Goal: Complete application form

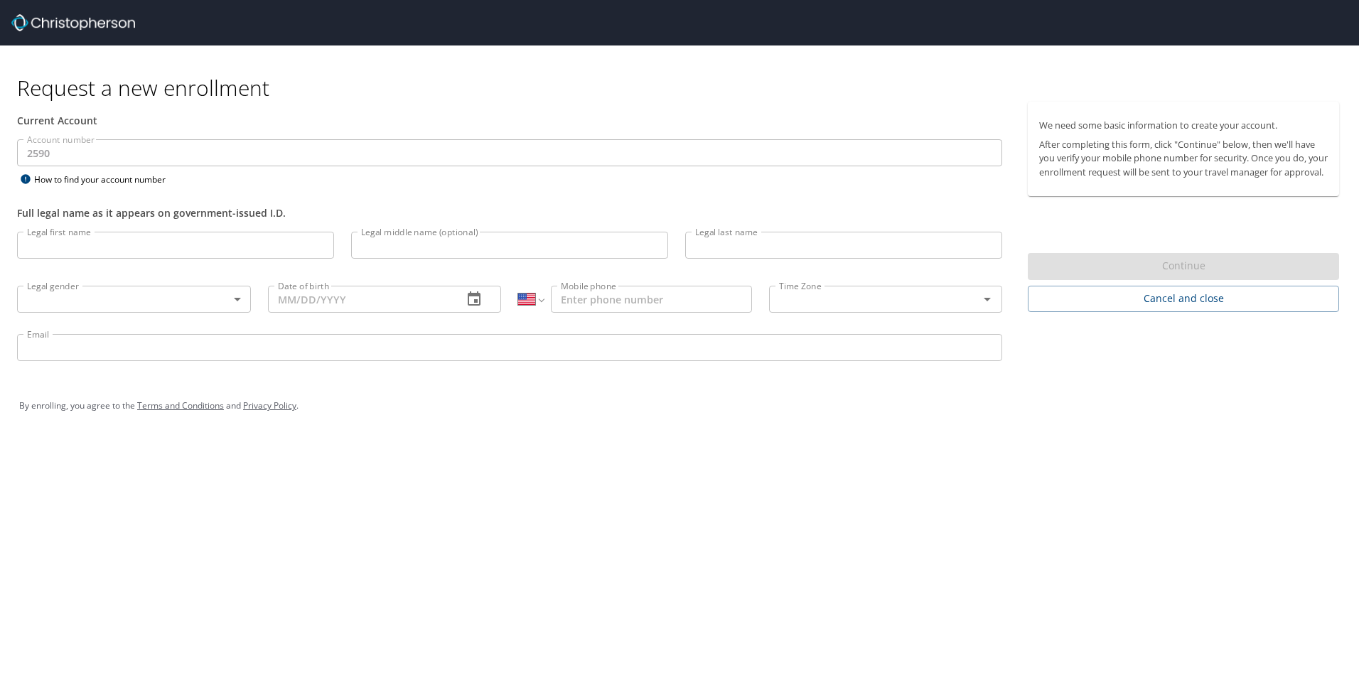
select select "US"
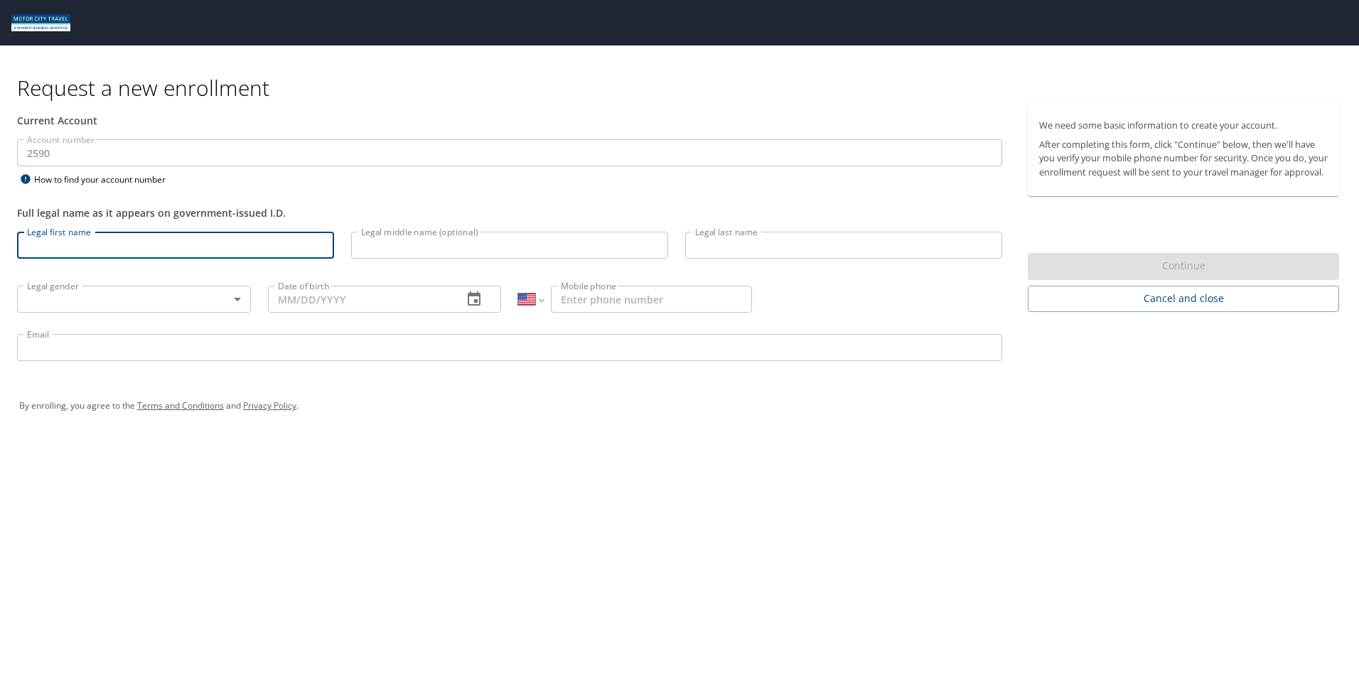
click at [197, 252] on input "Legal first name" at bounding box center [175, 245] width 317 height 27
type input "[PERSON_NAME]"
type input "[DATE]"
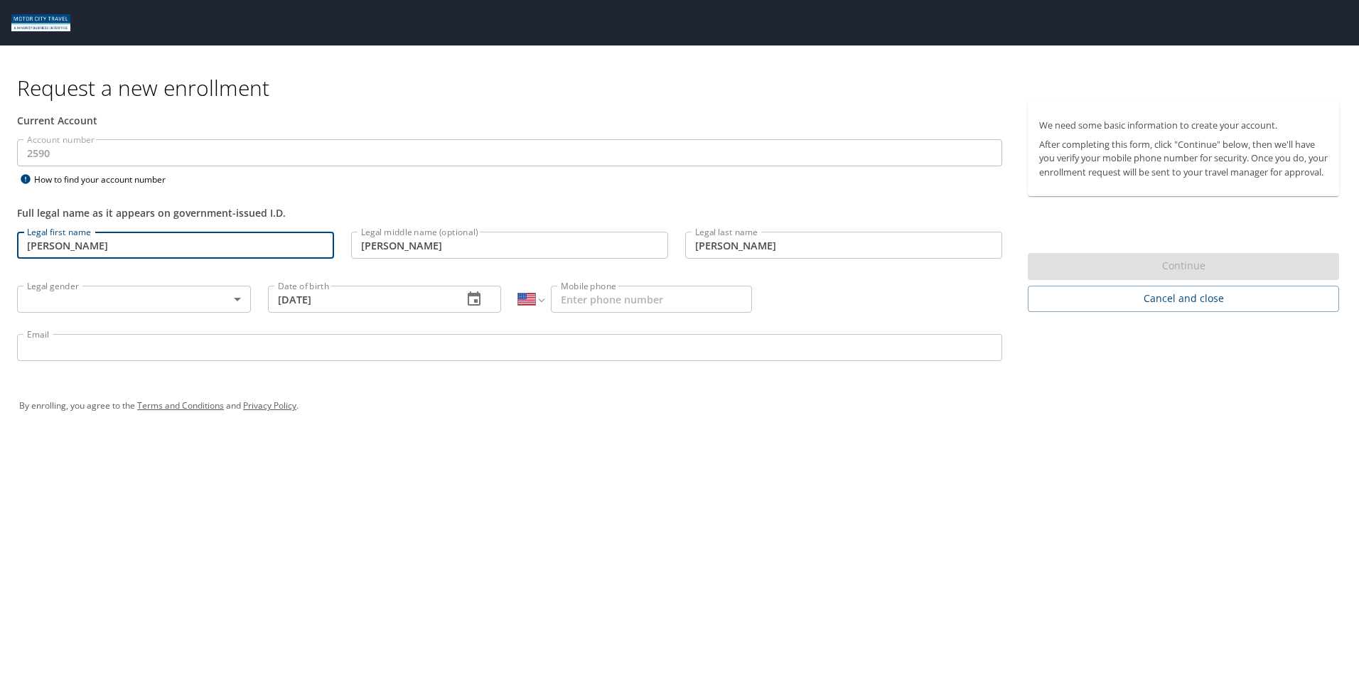
type input "[PHONE_NUMBER]"
type input "[EMAIL_ADDRESS][DOMAIN_NAME]"
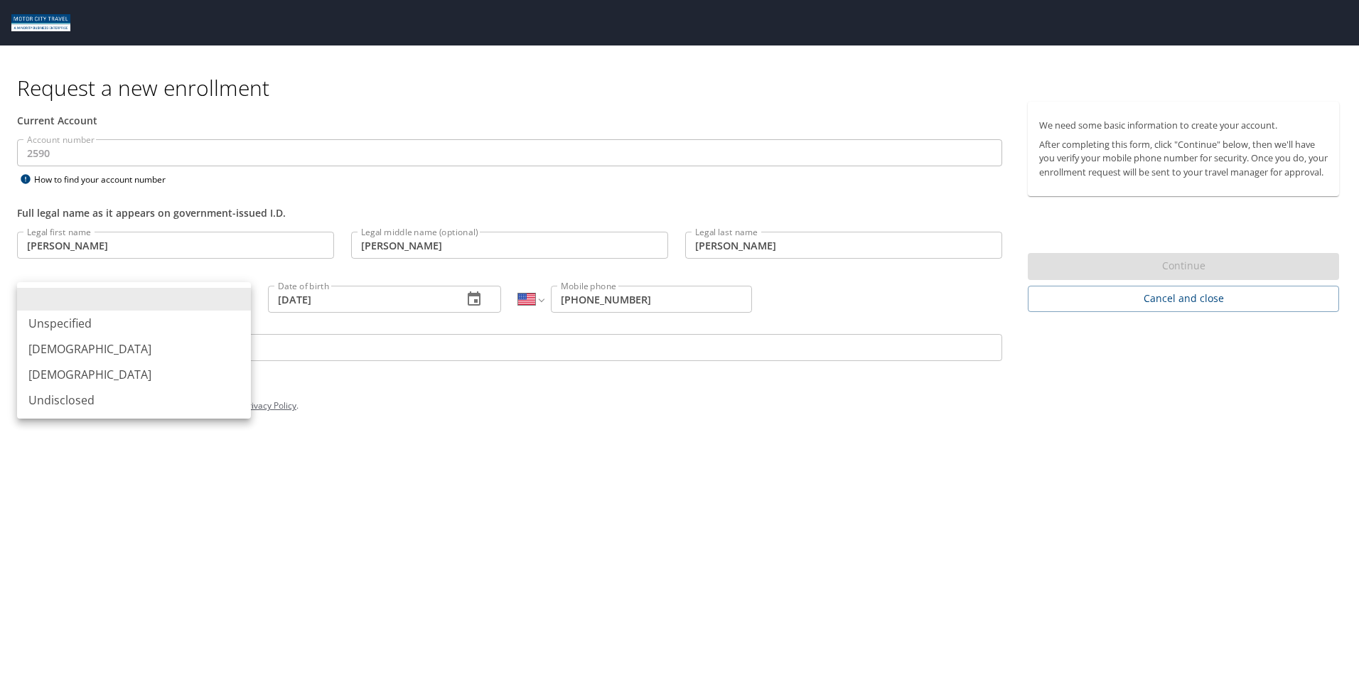
click at [241, 300] on body "Request a new enrollment Current Account Account number 2590 Account number How…" at bounding box center [679, 339] width 1359 height 678
click at [88, 374] on li "[DEMOGRAPHIC_DATA]" at bounding box center [134, 375] width 234 height 26
type input "[DEMOGRAPHIC_DATA]"
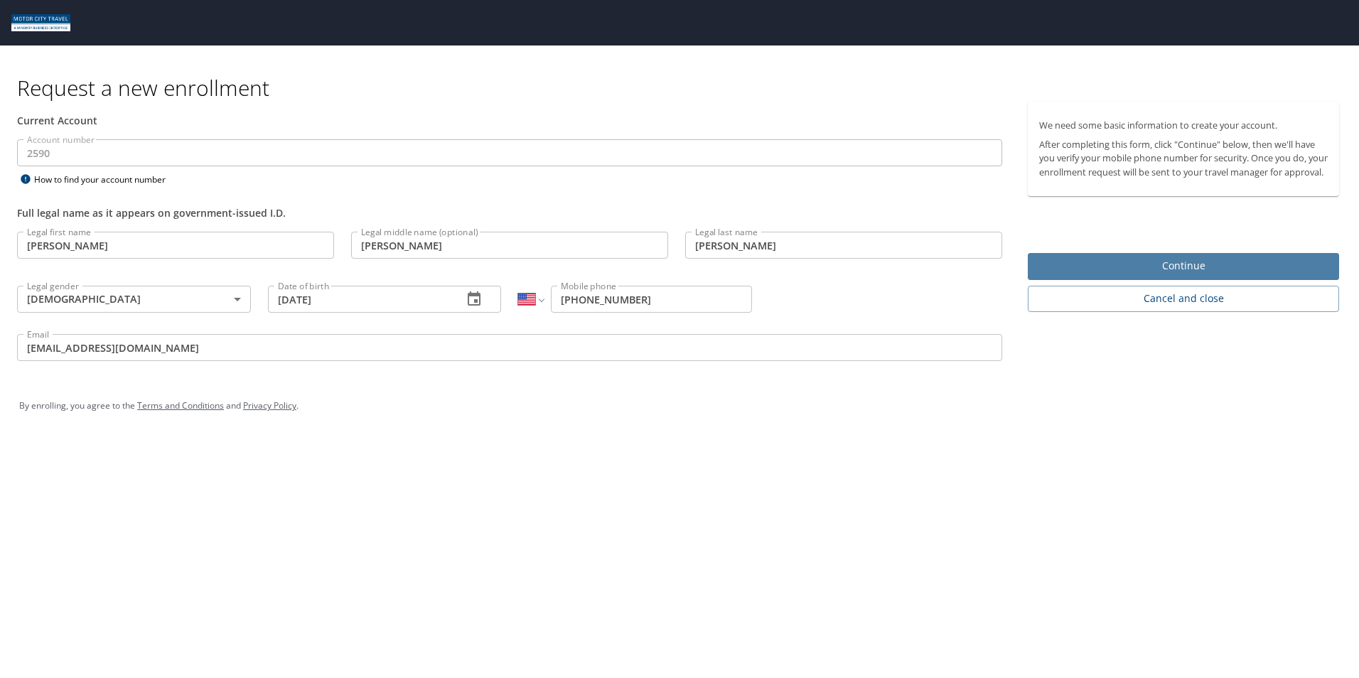
click at [1184, 275] on span "Continue" at bounding box center [1183, 266] width 289 height 18
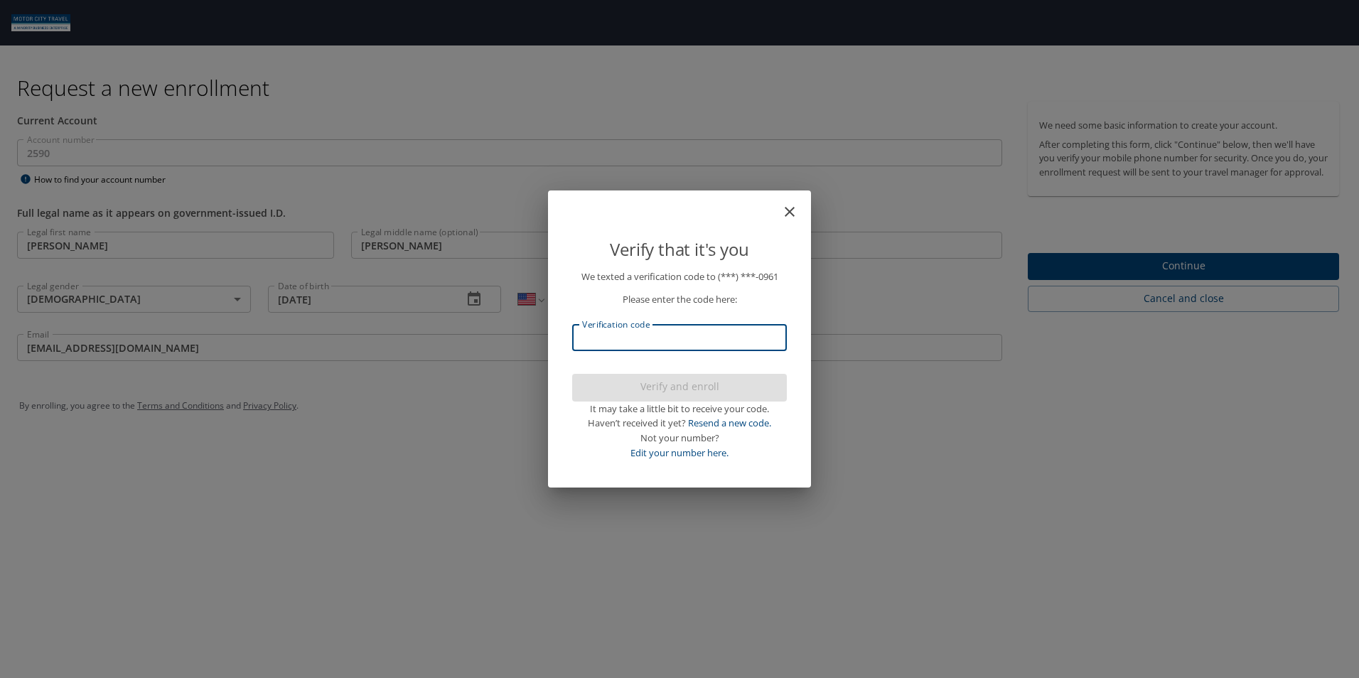
click at [667, 345] on input "Verification code" at bounding box center [679, 337] width 215 height 27
type input "888858"
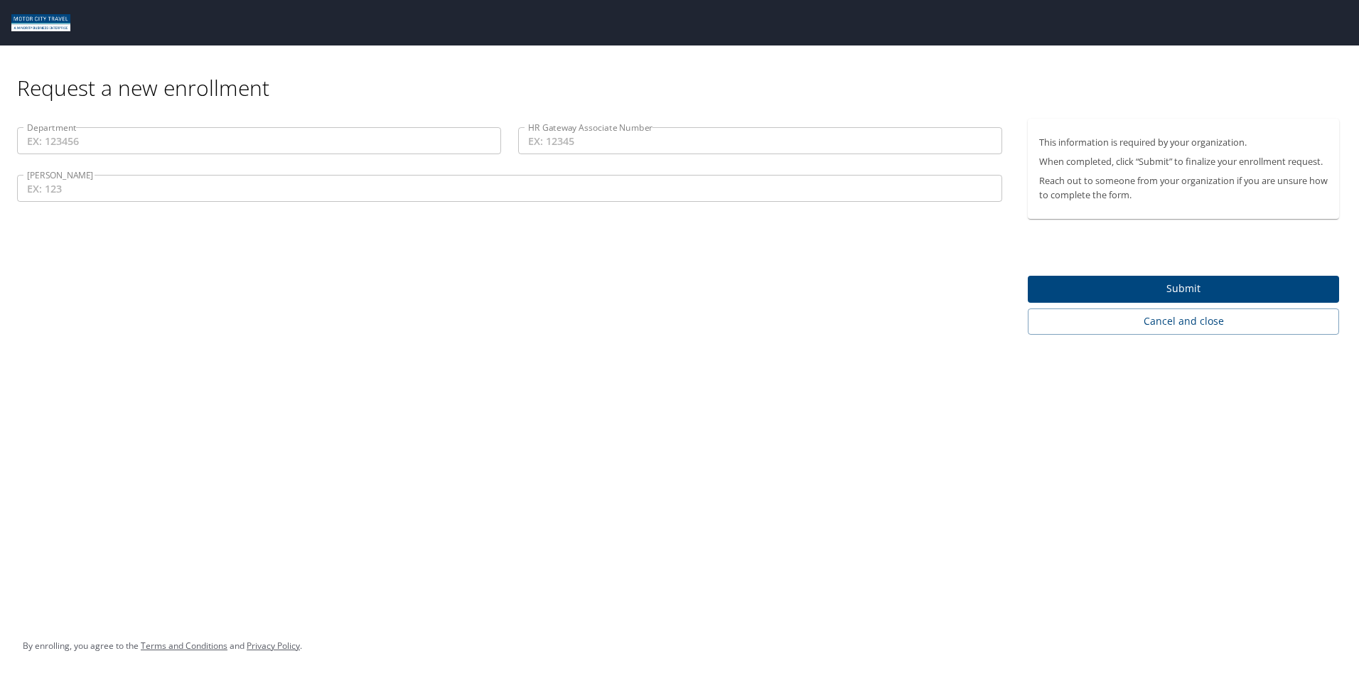
click at [556, 146] on input "HR Gateway Associate Number" at bounding box center [760, 140] width 484 height 27
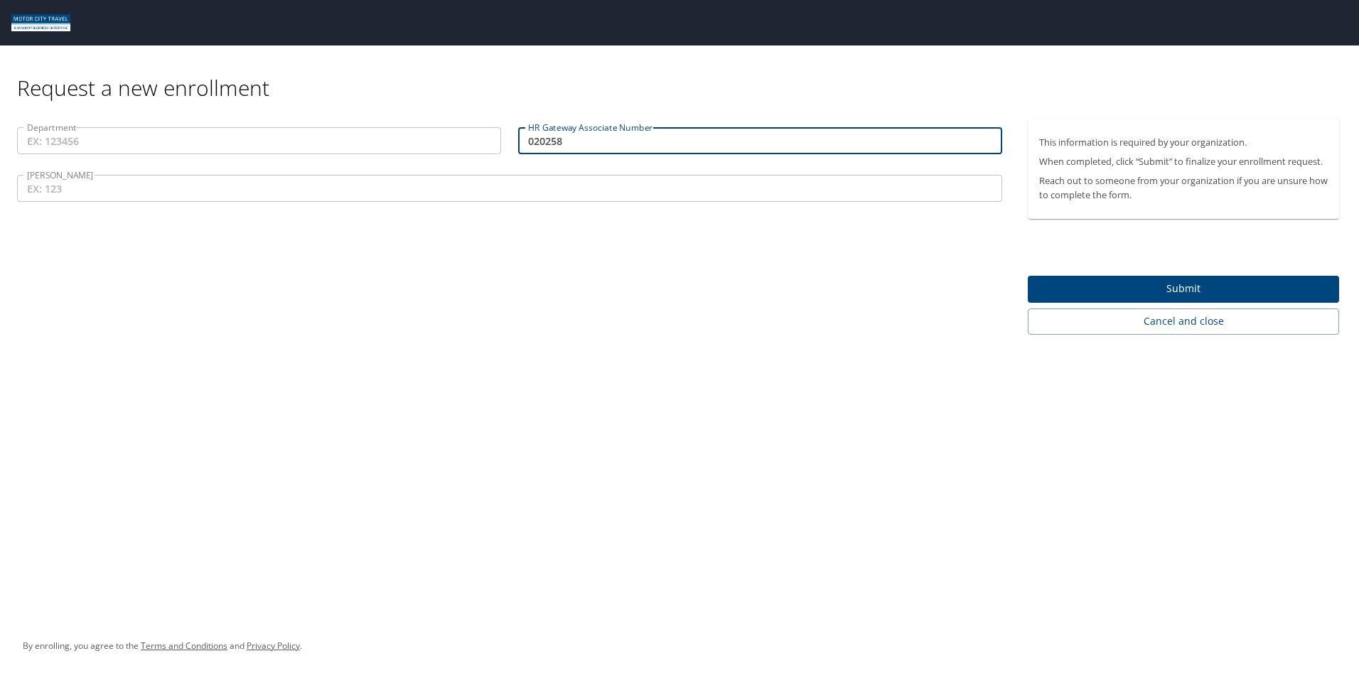
type input "020258"
